Goal: Transaction & Acquisition: Purchase product/service

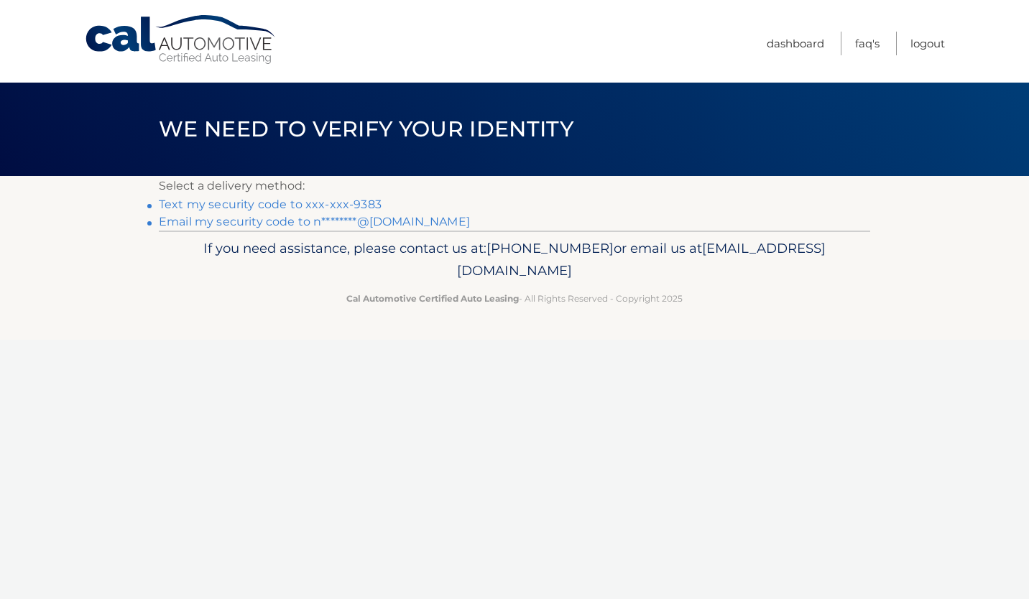
click at [196, 204] on link "Text my security code to xxx-xxx-9383" at bounding box center [270, 205] width 223 height 14
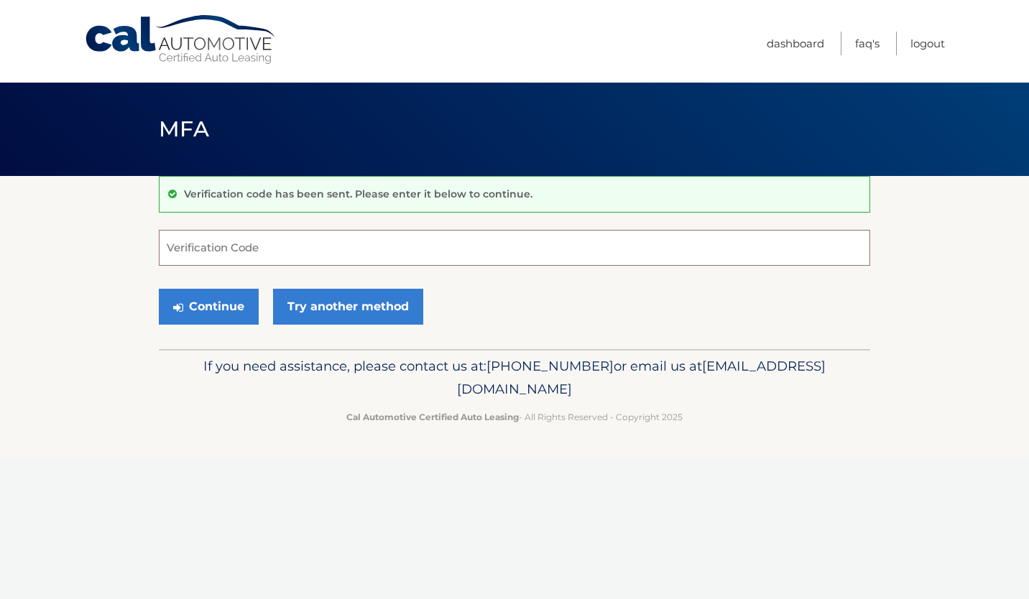
click at [252, 246] on input "Verification Code" at bounding box center [514, 248] width 711 height 36
type input "242425"
click at [221, 305] on button "Continue" at bounding box center [209, 307] width 100 height 36
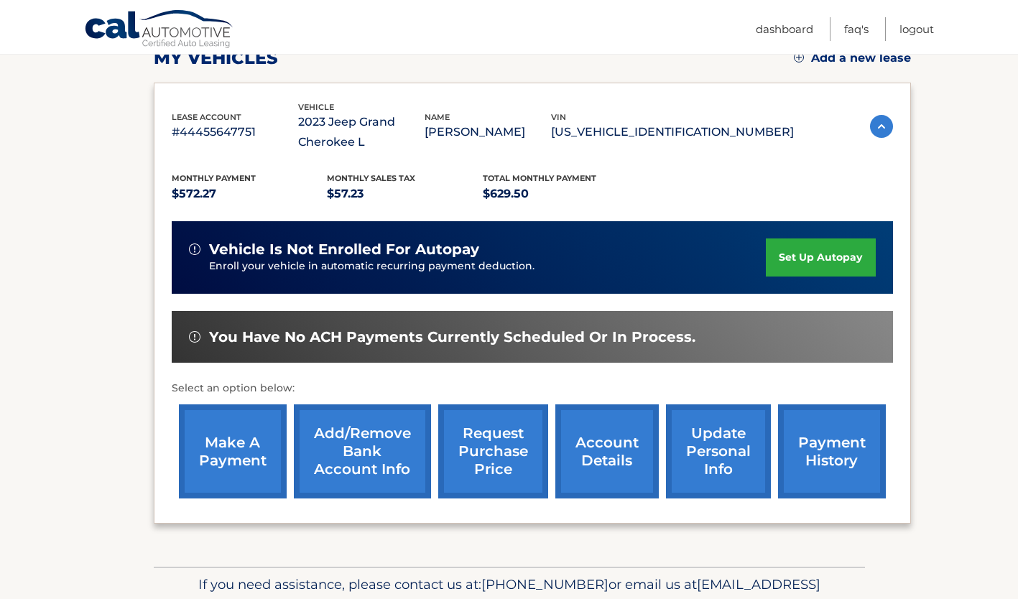
scroll to position [216, 0]
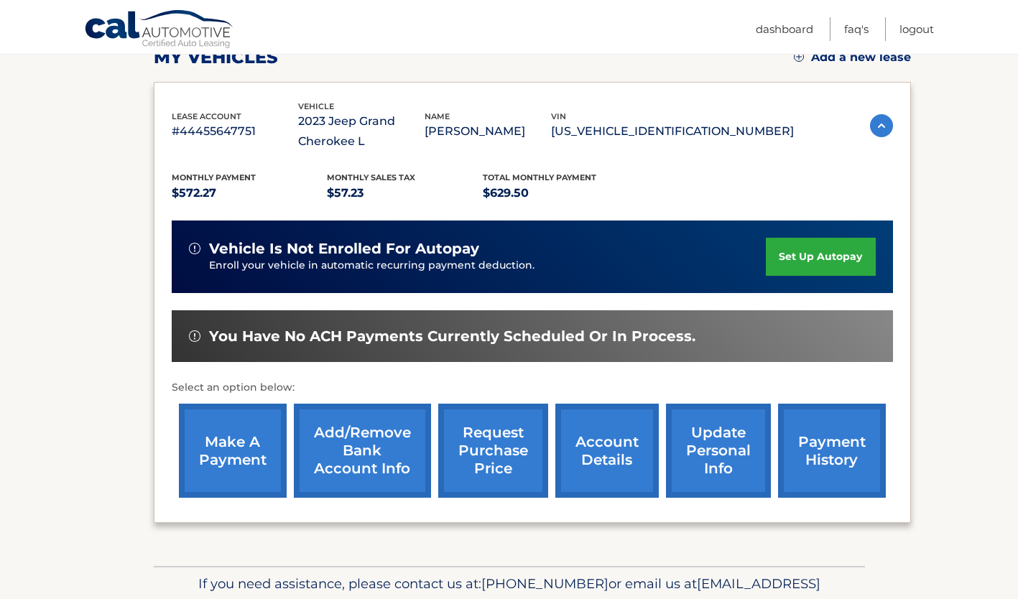
click at [239, 454] on link "make a payment" at bounding box center [233, 451] width 108 height 94
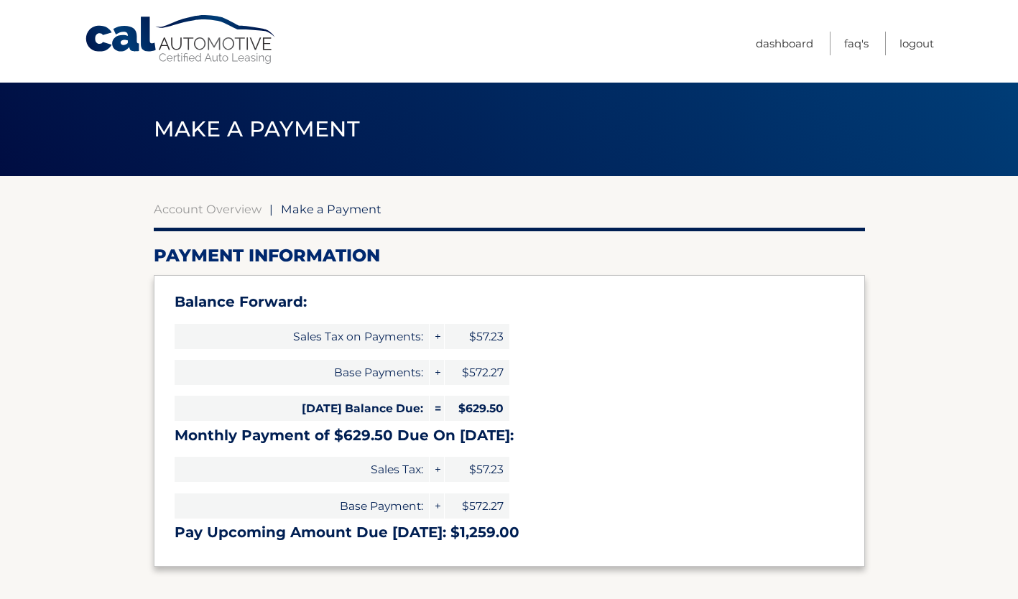
select select "OWI3YmUxY2ItNzg1OC00ZTNlLTg1MzMtOWYzZDQ1Njg1MGEz"
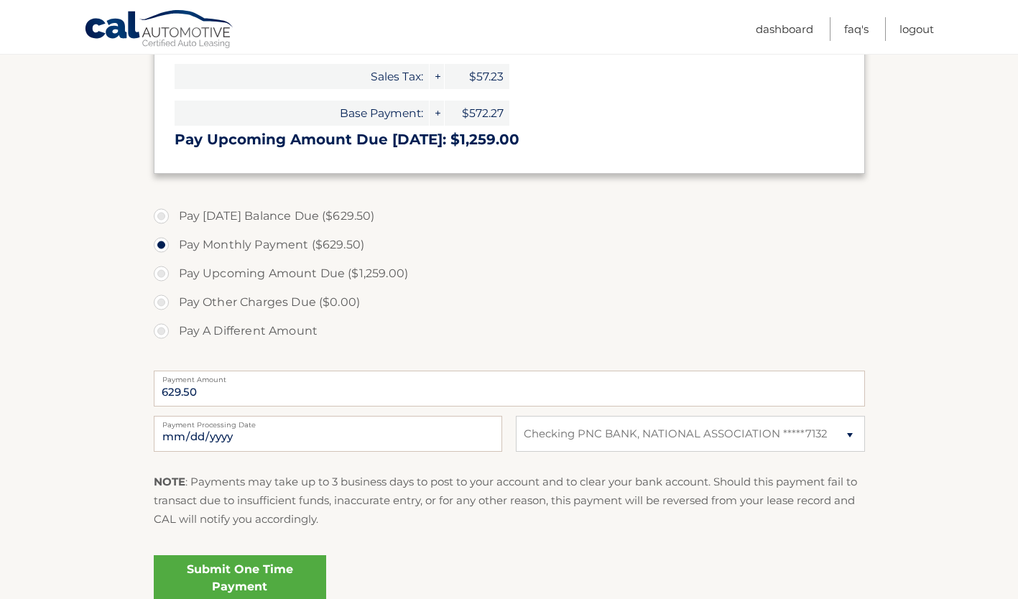
scroll to position [431, 0]
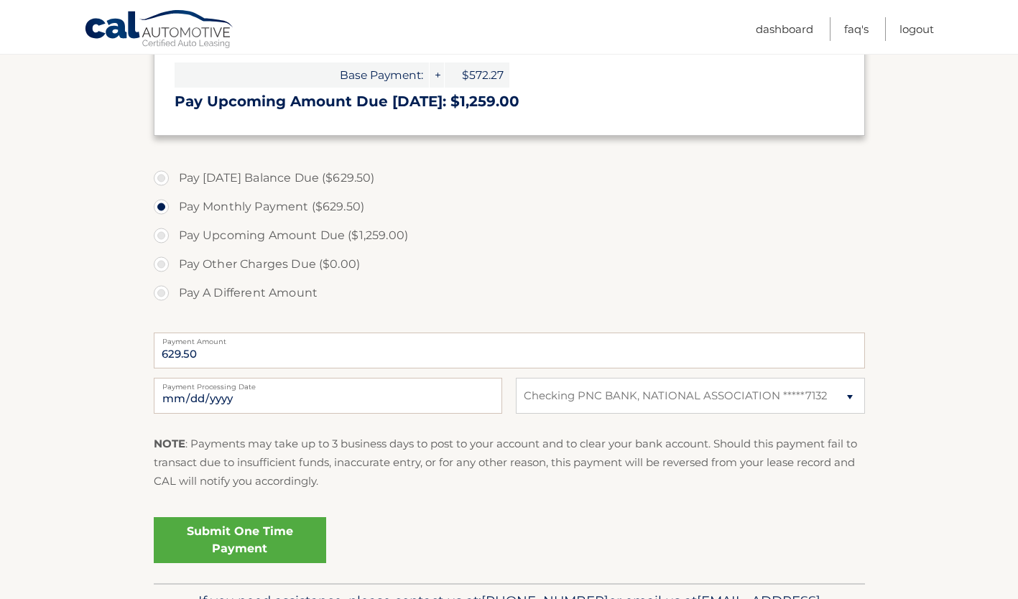
click at [159, 176] on label "Pay Today's Balance Due ($629.50)" at bounding box center [509, 178] width 711 height 29
click at [160, 176] on input "Pay Today's Balance Due ($629.50)" at bounding box center [167, 175] width 14 height 23
radio input "true"
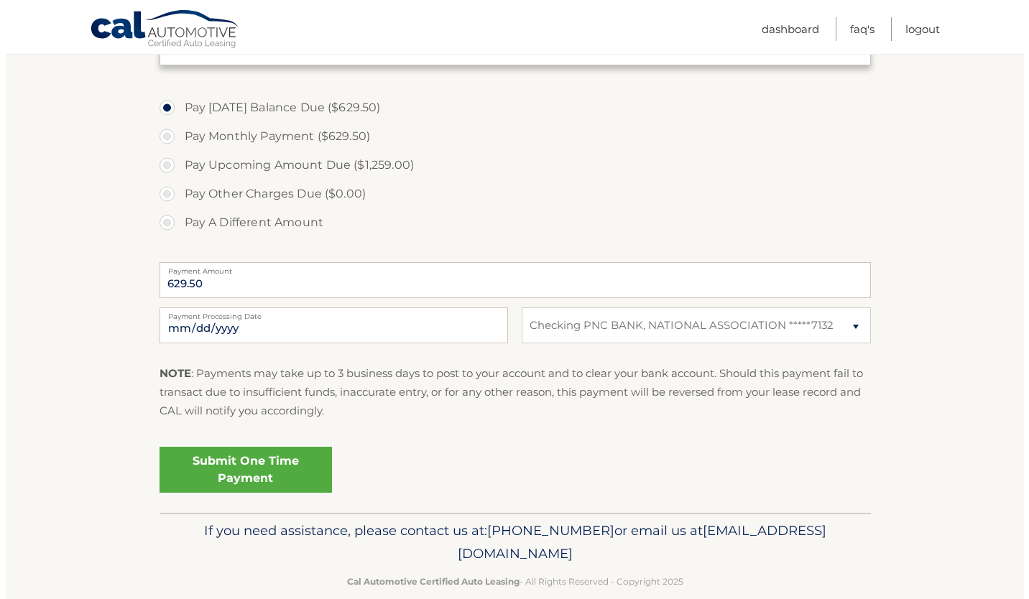
scroll to position [503, 0]
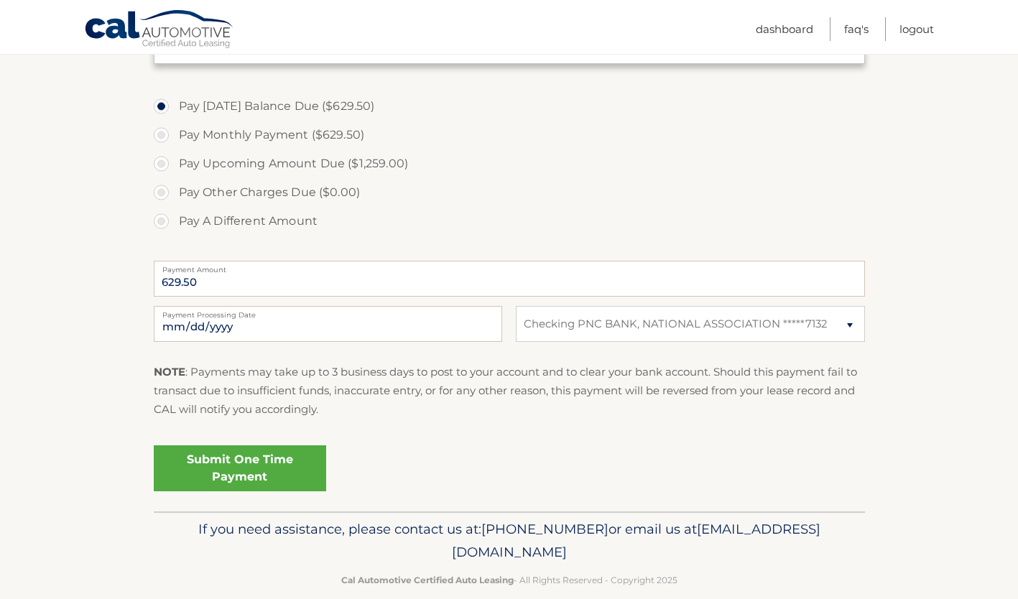
click at [231, 470] on link "Submit One Time Payment" at bounding box center [240, 468] width 172 height 46
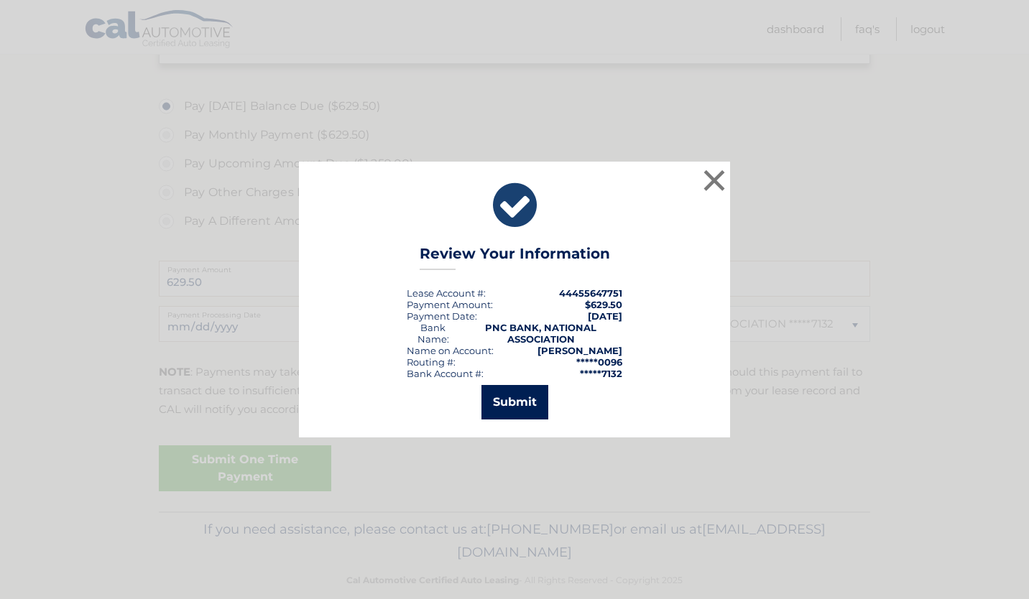
click at [506, 404] on button "Submit" at bounding box center [514, 402] width 67 height 34
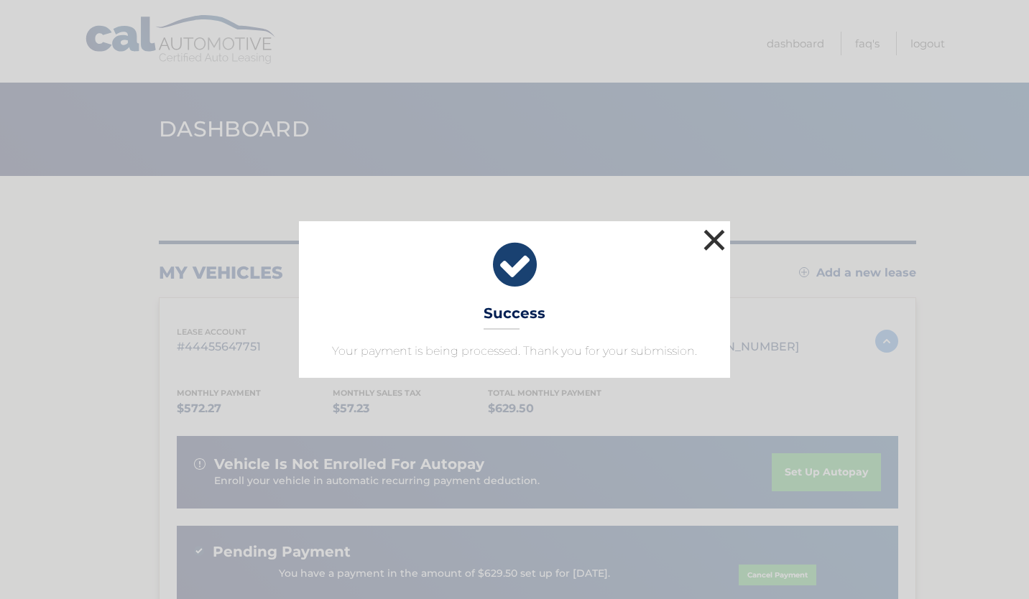
click at [713, 237] on button "×" at bounding box center [714, 240] width 29 height 29
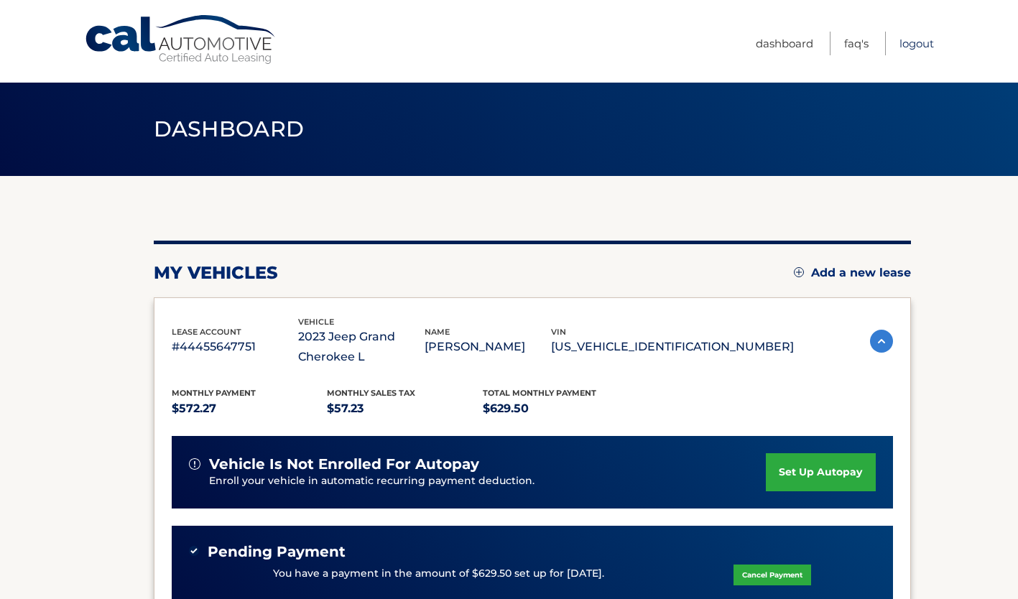
click at [911, 44] on link "Logout" at bounding box center [917, 44] width 34 height 24
